Goal: Task Accomplishment & Management: Manage account settings

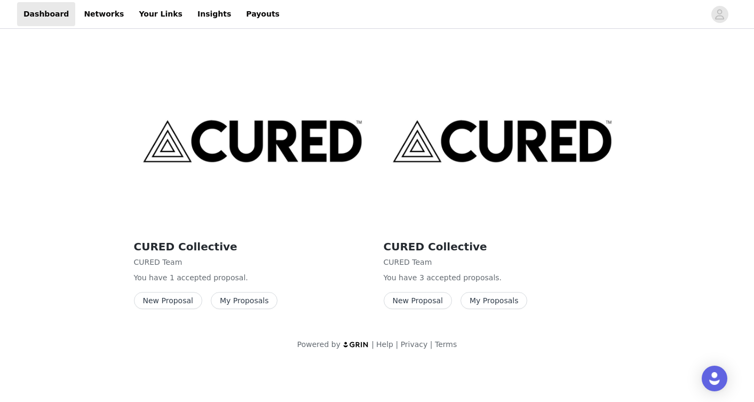
click at [494, 300] on button "My Proposals" at bounding box center [493, 300] width 67 height 17
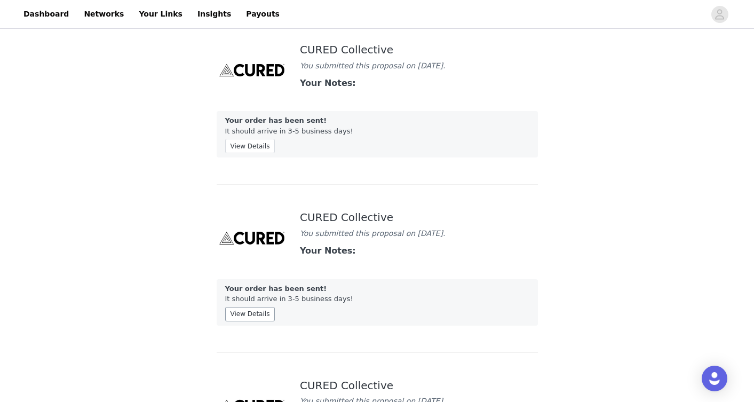
click at [252, 318] on button "View Details" at bounding box center [250, 314] width 50 height 14
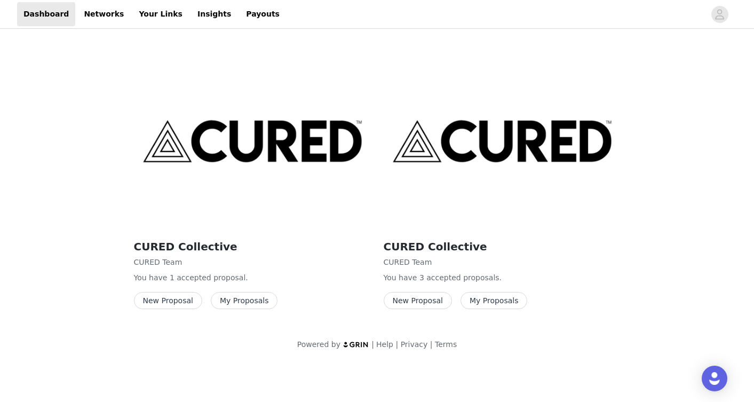
click at [242, 302] on button "My Proposals" at bounding box center [244, 300] width 67 height 17
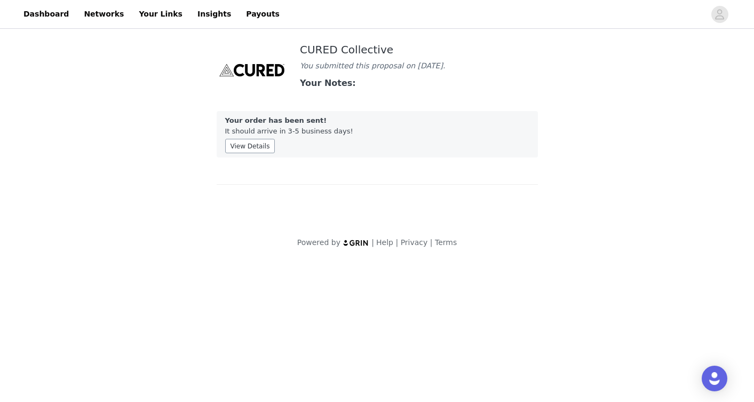
click at [235, 143] on button "View Details" at bounding box center [250, 146] width 50 height 14
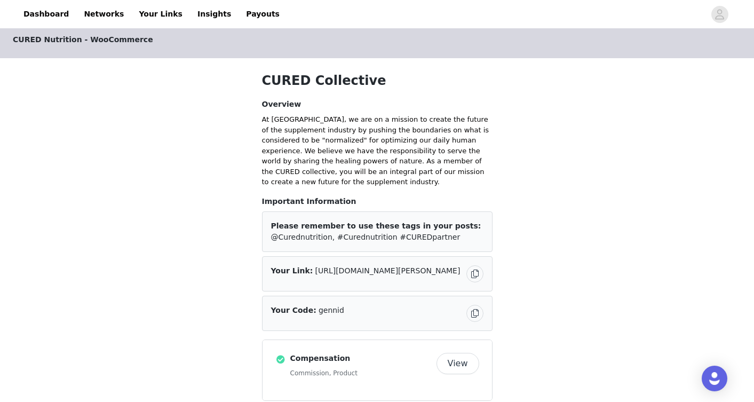
scroll to position [11, 0]
click at [192, 16] on link "Insights" at bounding box center [214, 14] width 46 height 24
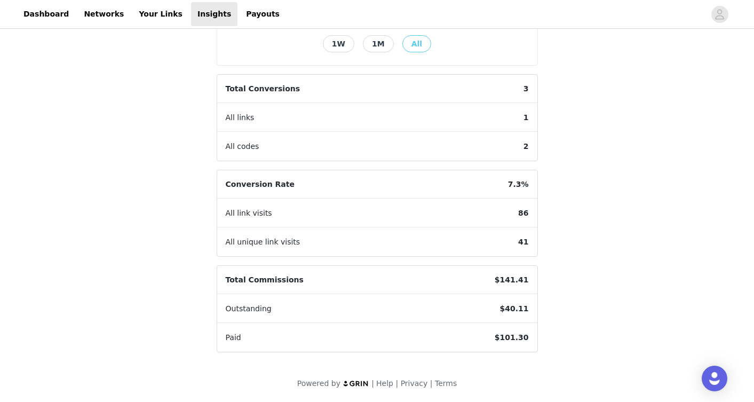
scroll to position [270, 0]
